Goal: Task Accomplishment & Management: Use online tool/utility

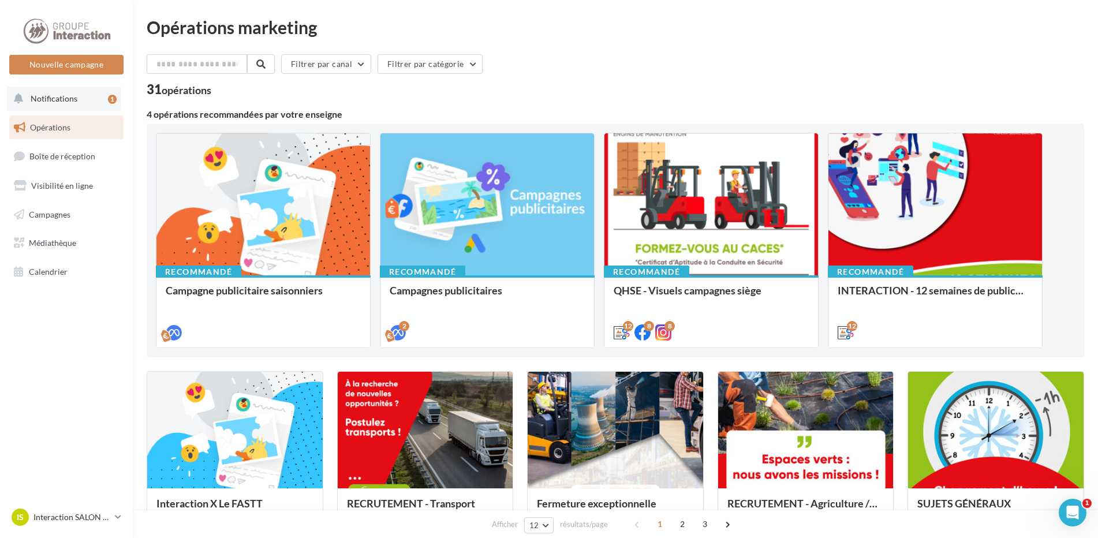
click at [54, 97] on span "Notifications" at bounding box center [54, 99] width 47 height 10
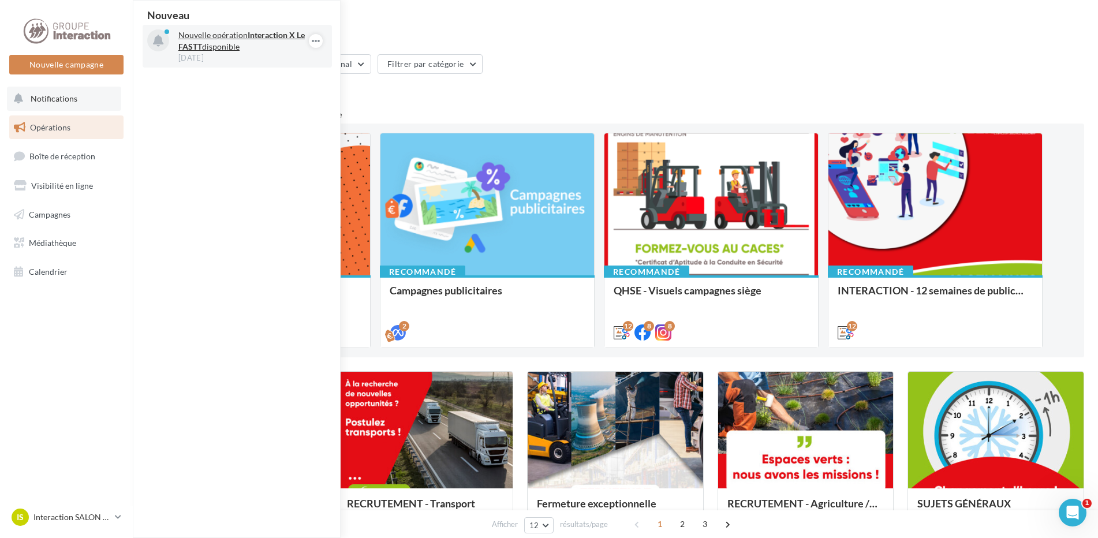
click at [231, 36] on p "Nouvelle opération Interaction X Le FASTT disponible" at bounding box center [245, 40] width 134 height 23
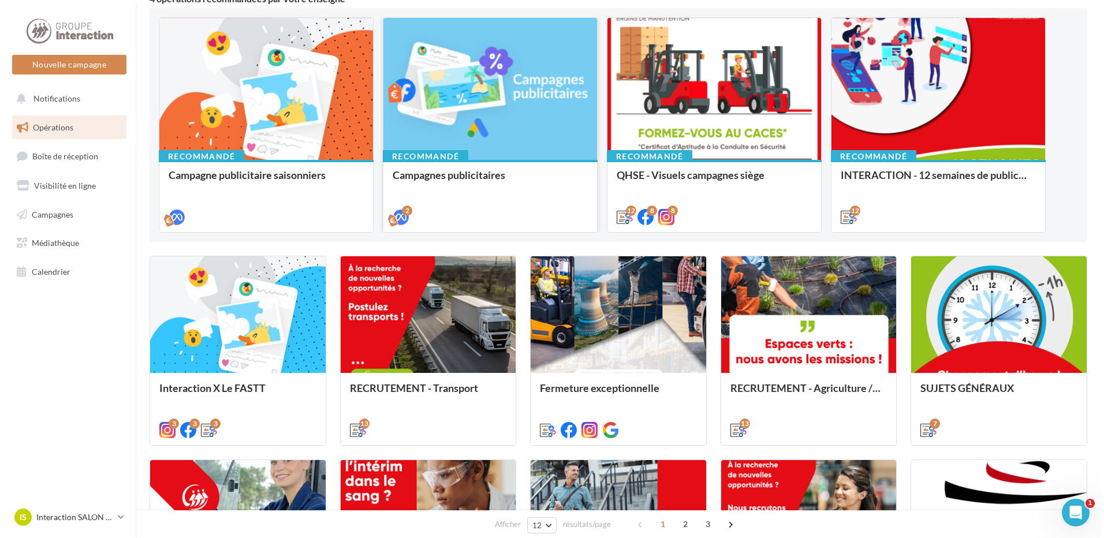
scroll to position [173, 0]
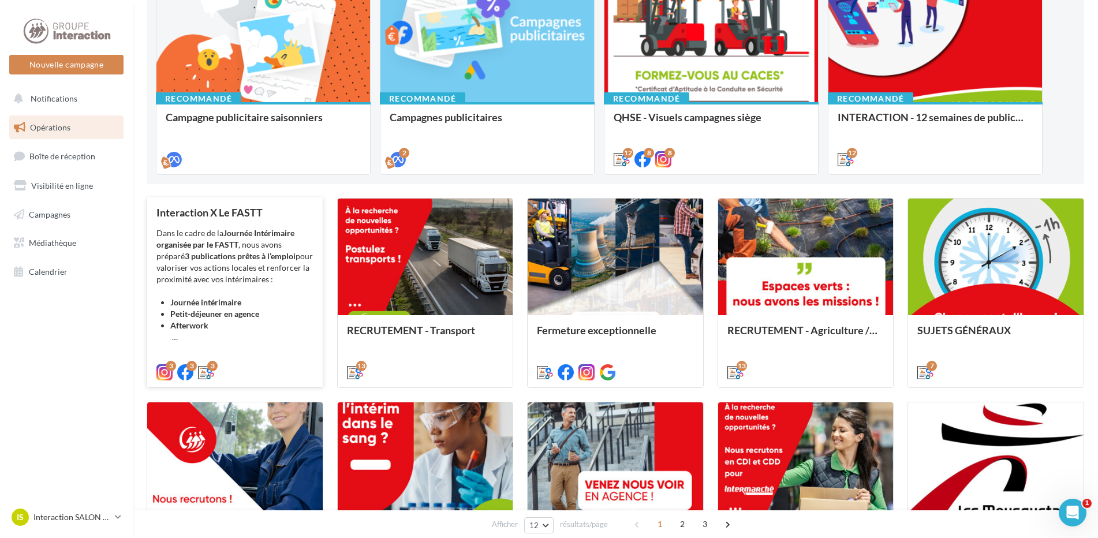
click at [251, 326] on li "Afterwork" at bounding box center [241, 331] width 143 height 23
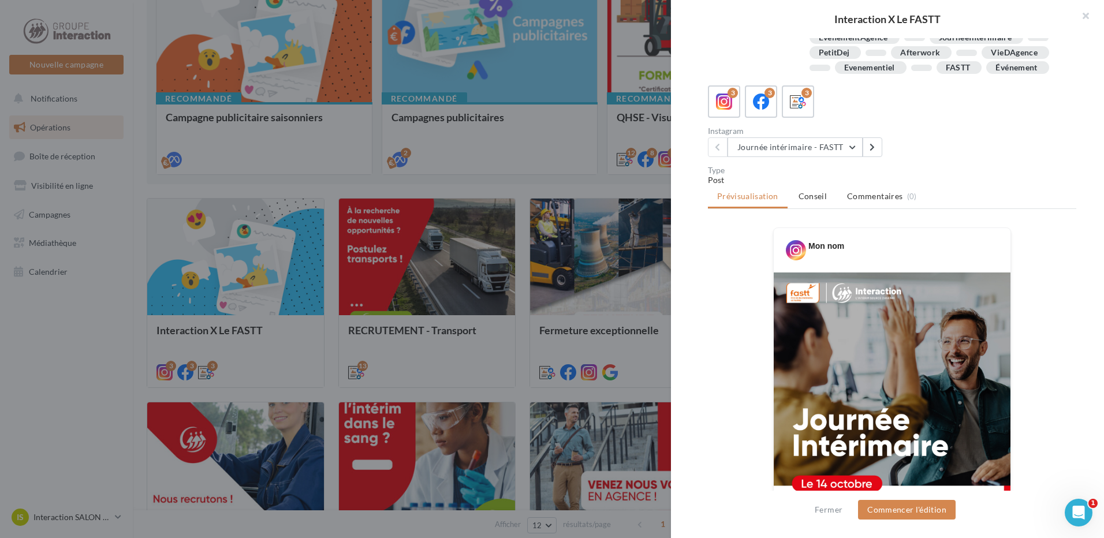
scroll to position [0, 0]
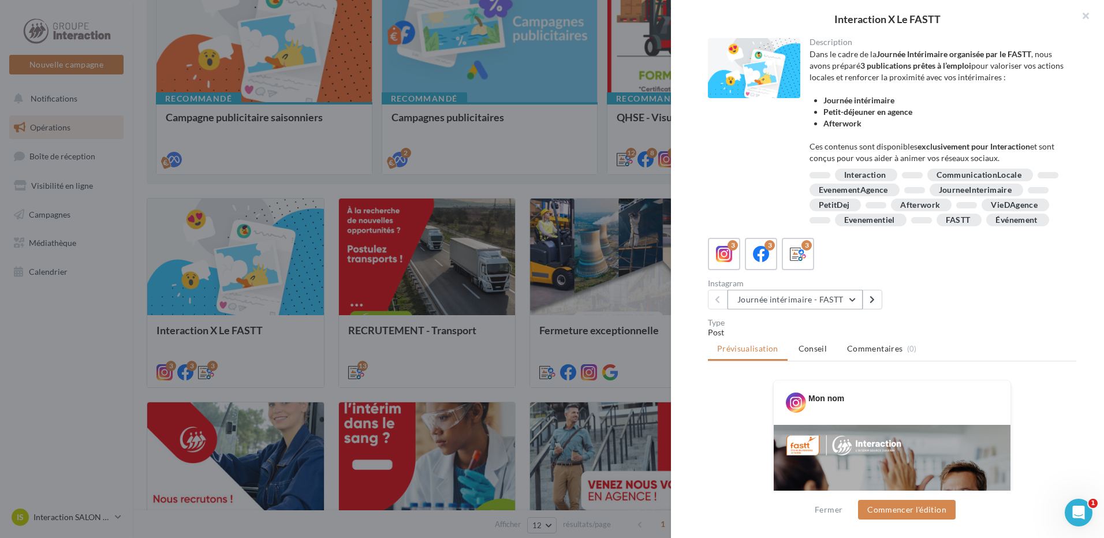
click at [854, 309] on button "Journée intérimaire - FASTT" at bounding box center [794, 300] width 135 height 20
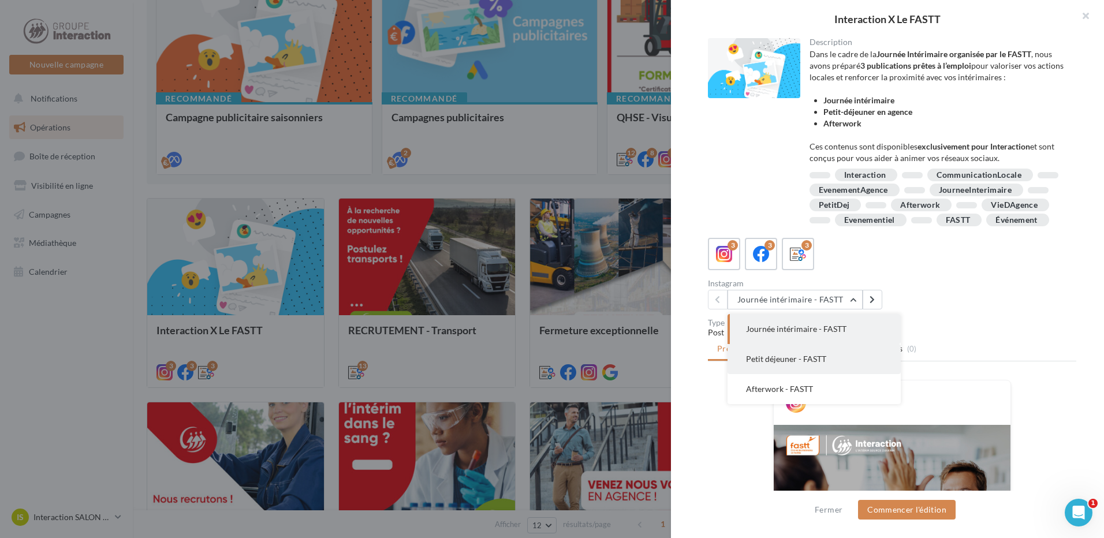
click at [796, 364] on span "Petit déjeuner - FASTT" at bounding box center [786, 359] width 80 height 10
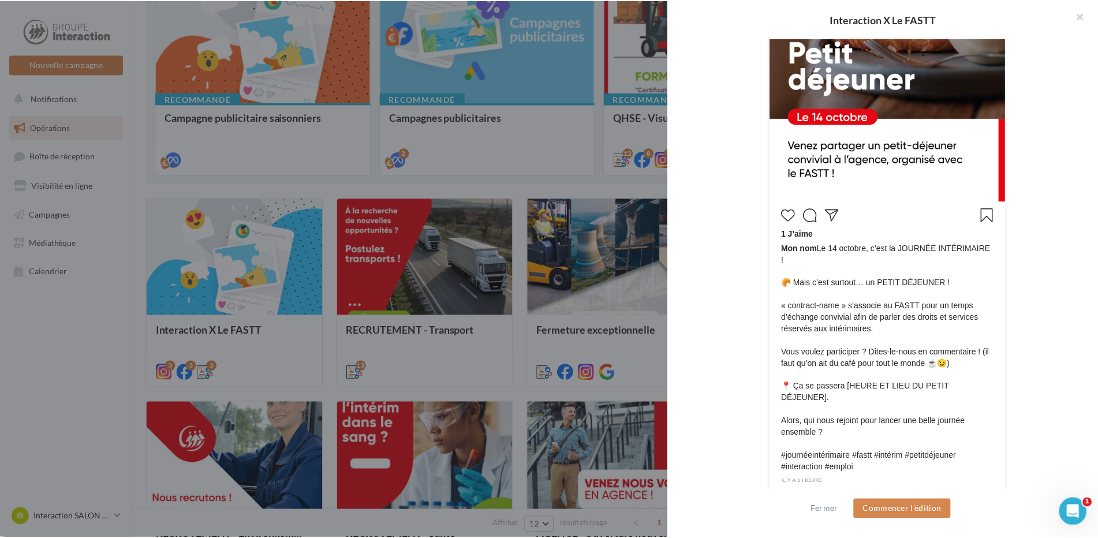
scroll to position [557, 0]
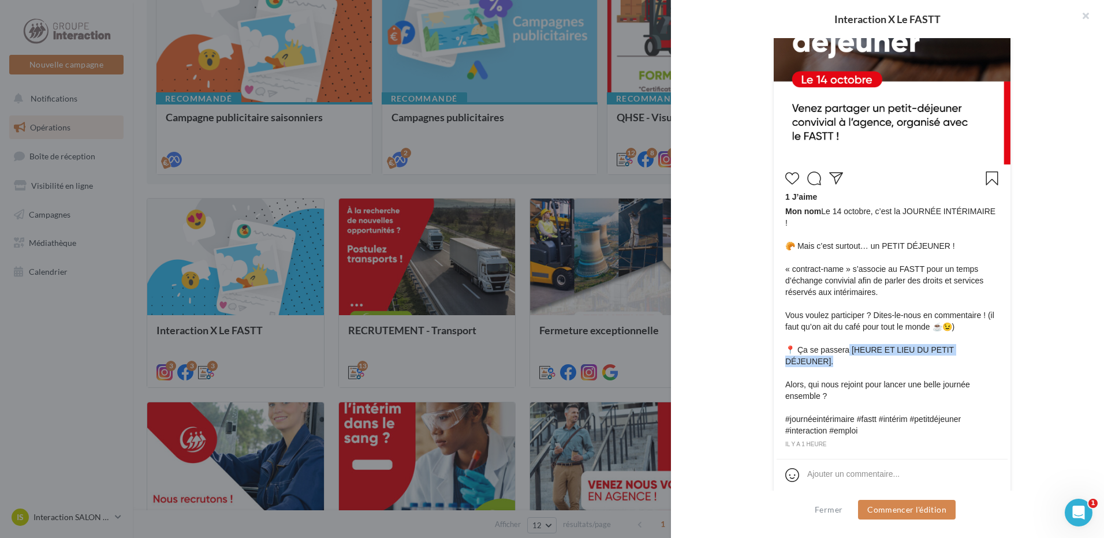
drag, startPoint x: 840, startPoint y: 352, endPoint x: 983, endPoint y: 350, distance: 143.2
click at [983, 350] on span "Mon nom Le [DATE], c’est la JOURNÉE INTÉRIMAIRE ! 🥐 Mais c’est surtout… un PETI…" at bounding box center [892, 321] width 214 height 231
drag, startPoint x: 983, startPoint y: 350, endPoint x: 959, endPoint y: 359, distance: 25.0
click at [959, 359] on span "Mon nom Le [DATE], c’est la JOURNÉE INTÉRIMAIRE ! 🥐 Mais c’est surtout… un PETI…" at bounding box center [892, 321] width 214 height 231
drag, startPoint x: 978, startPoint y: 355, endPoint x: 842, endPoint y: 356, distance: 135.7
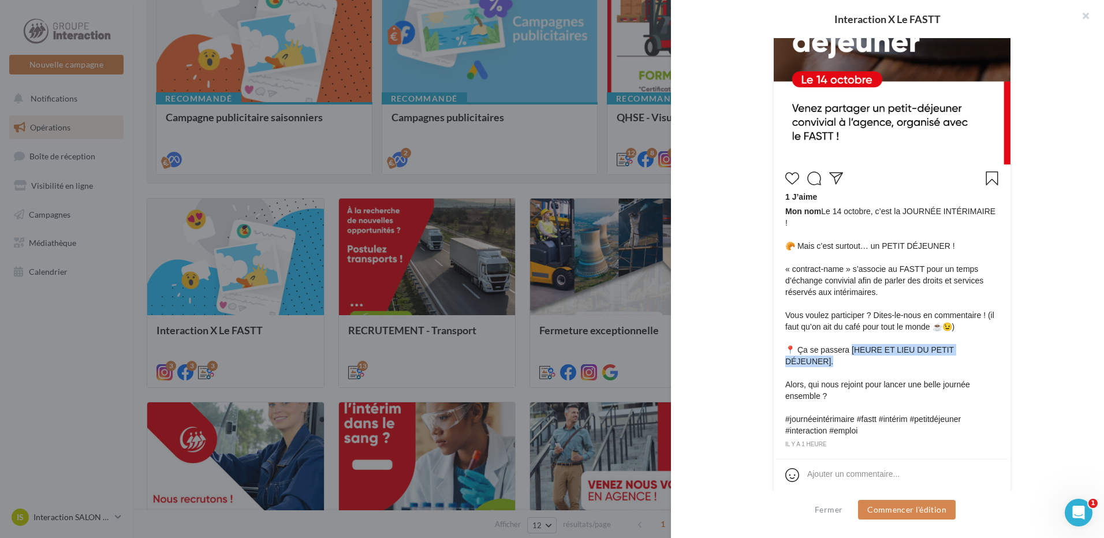
click at [842, 356] on span "Mon nom Le [DATE], c’est la JOURNÉE INTÉRIMAIRE ! 🥐 Mais c’est surtout… un PETI…" at bounding box center [892, 321] width 214 height 231
click at [887, 511] on button "Commencer l'édition" at bounding box center [907, 510] width 98 height 20
click at [838, 513] on button "Fermer" at bounding box center [828, 510] width 37 height 14
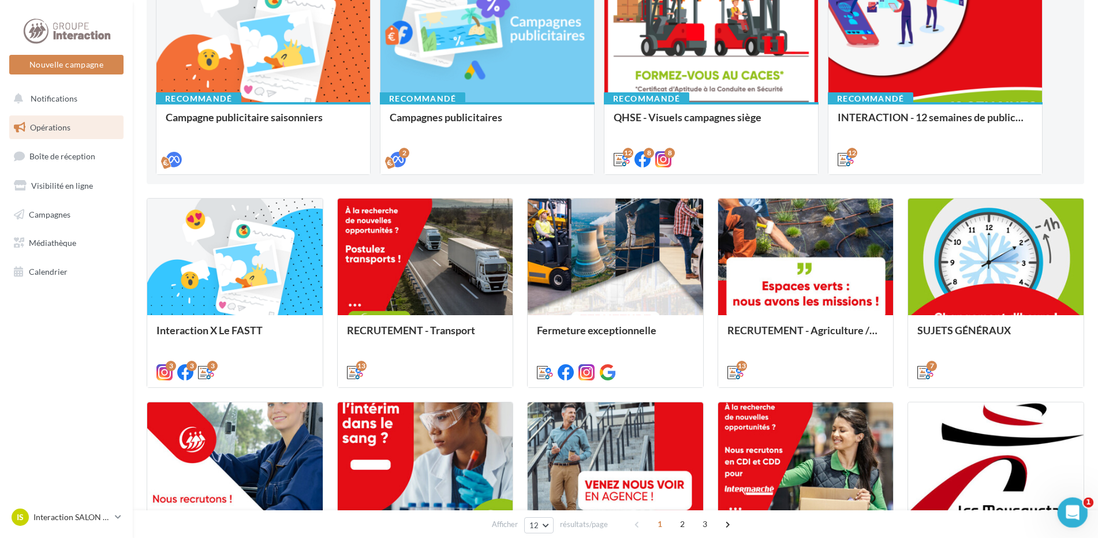
click at [1073, 507] on icon "Ouvrir le Messenger Intercom" at bounding box center [1071, 511] width 19 height 19
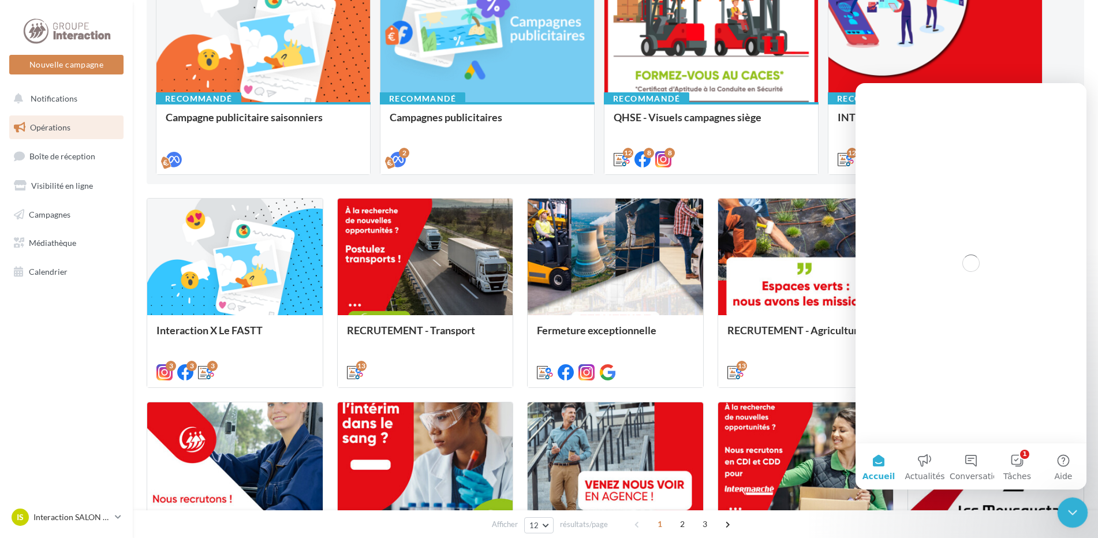
scroll to position [0, 0]
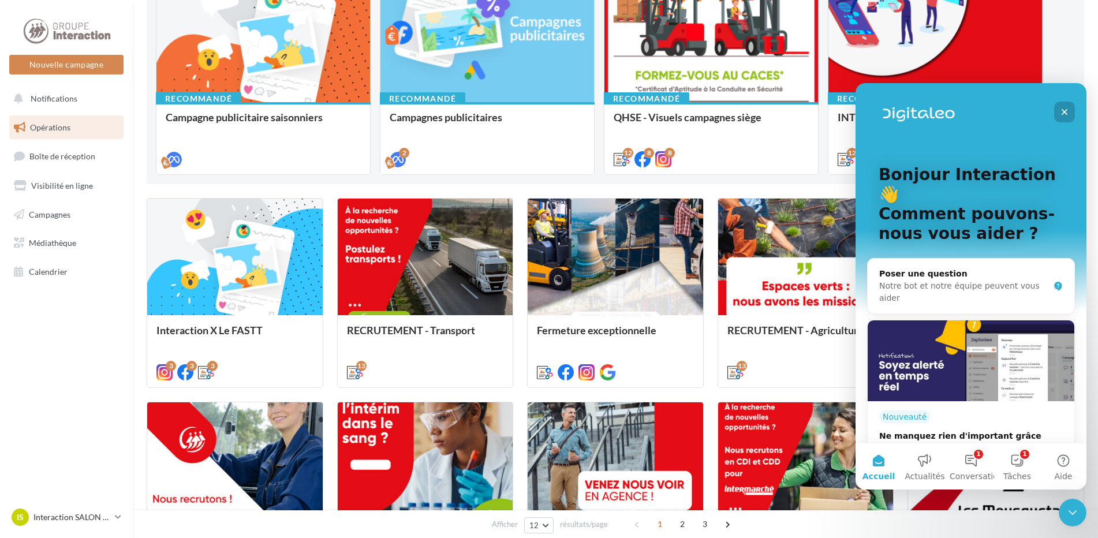
click at [1065, 109] on icon "Fermer" at bounding box center [1064, 111] width 9 height 9
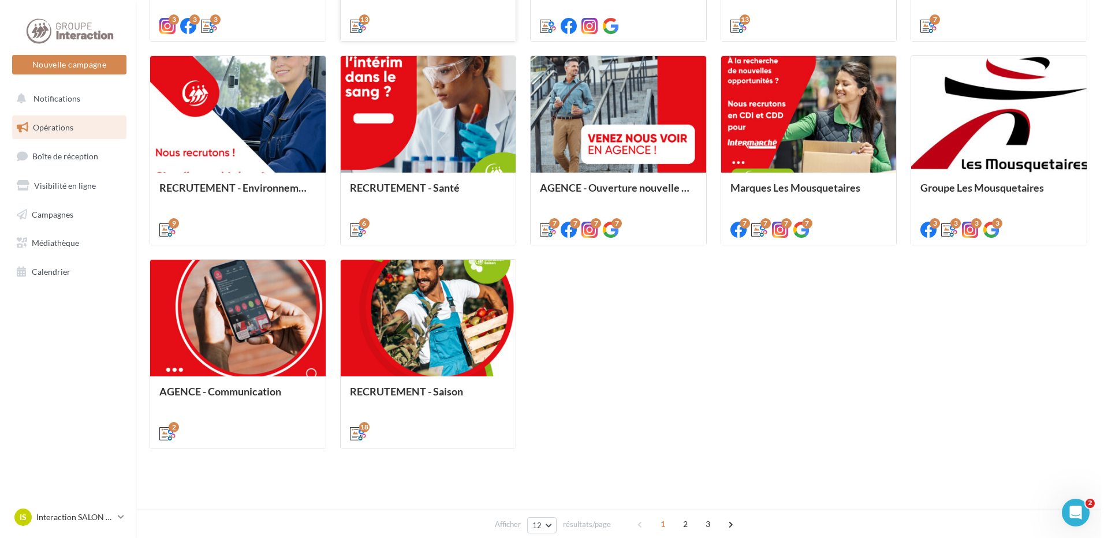
scroll to position [289, 0]
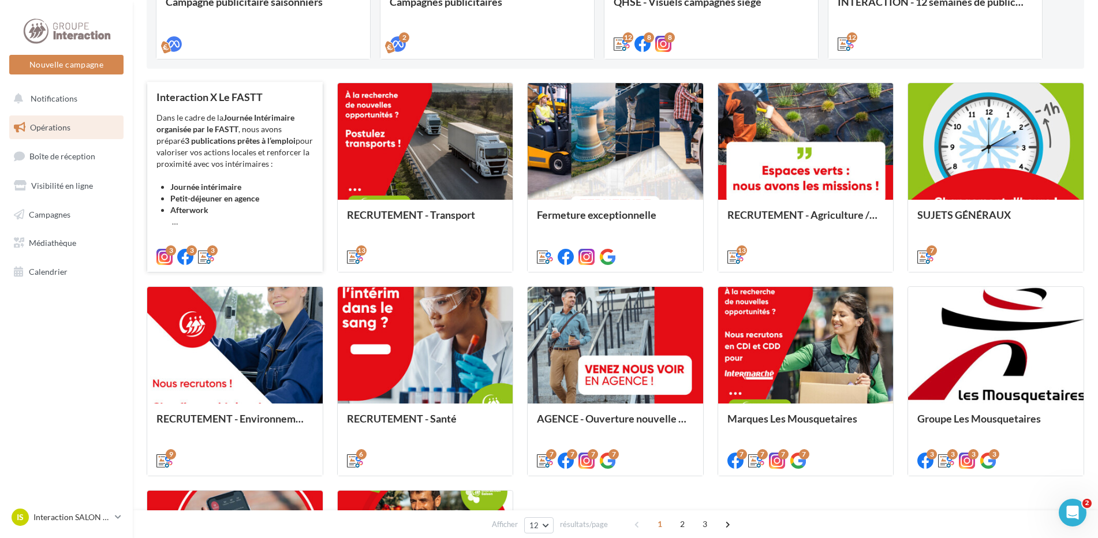
click at [241, 217] on li "Afterwork" at bounding box center [241, 215] width 143 height 23
